Goal: Understand process/instructions: Learn how to perform a task or action

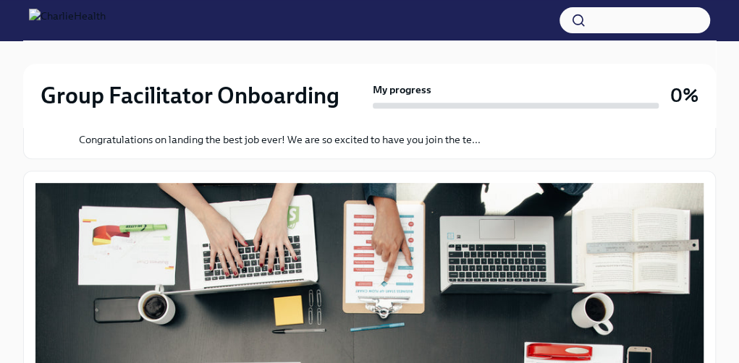
scroll to position [633, 0]
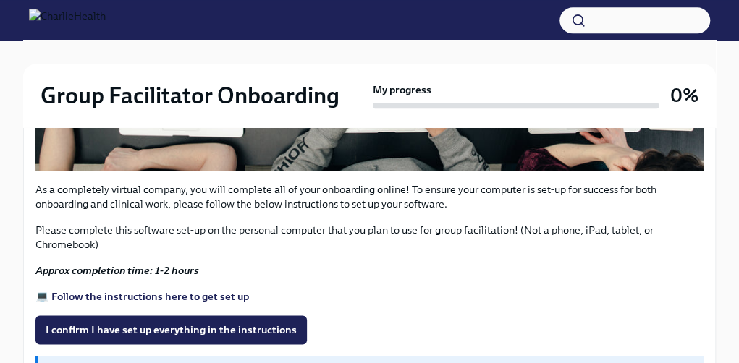
click at [35, 290] on link "💻 Follow the instructions here to get set up" at bounding box center [142, 296] width 214 height 13
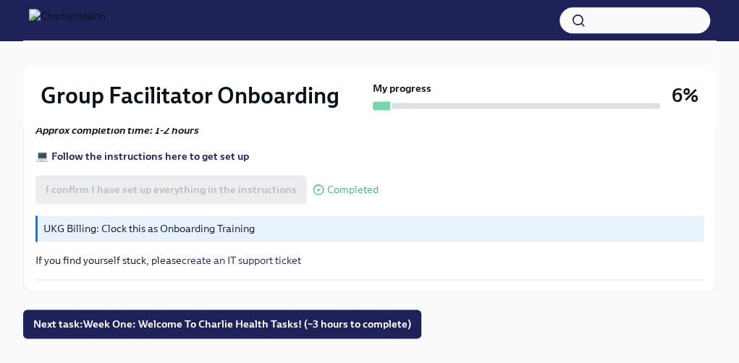
scroll to position [799, 0]
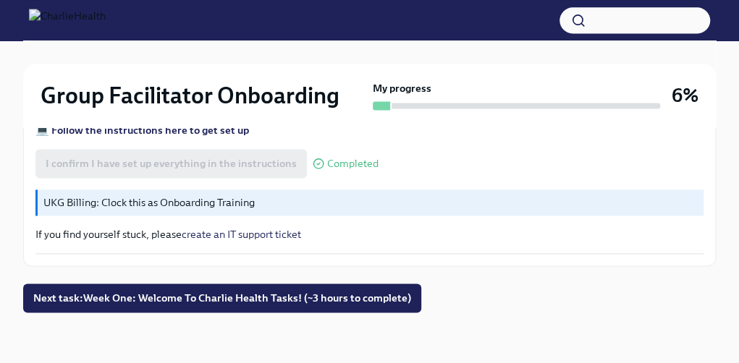
click at [219, 297] on button "Next task : Week One: Welcome To Charlie Health Tasks! (~3 hours to complete)" at bounding box center [222, 298] width 398 height 29
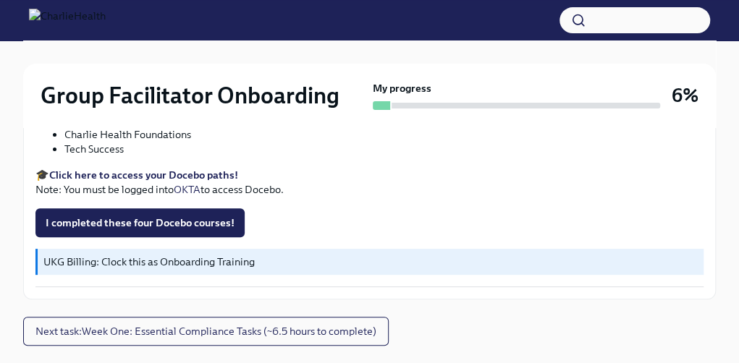
scroll to position [2338, 0]
